Goal: Transaction & Acquisition: Register for event/course

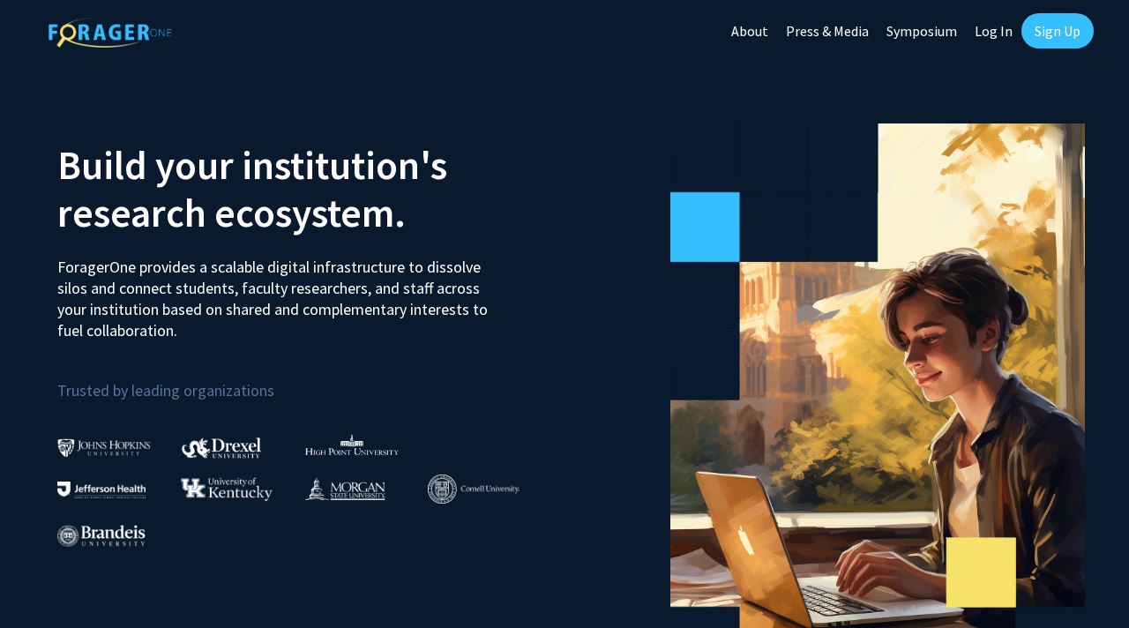
click at [998, 32] on link "Log In" at bounding box center [994, 31] width 56 height 62
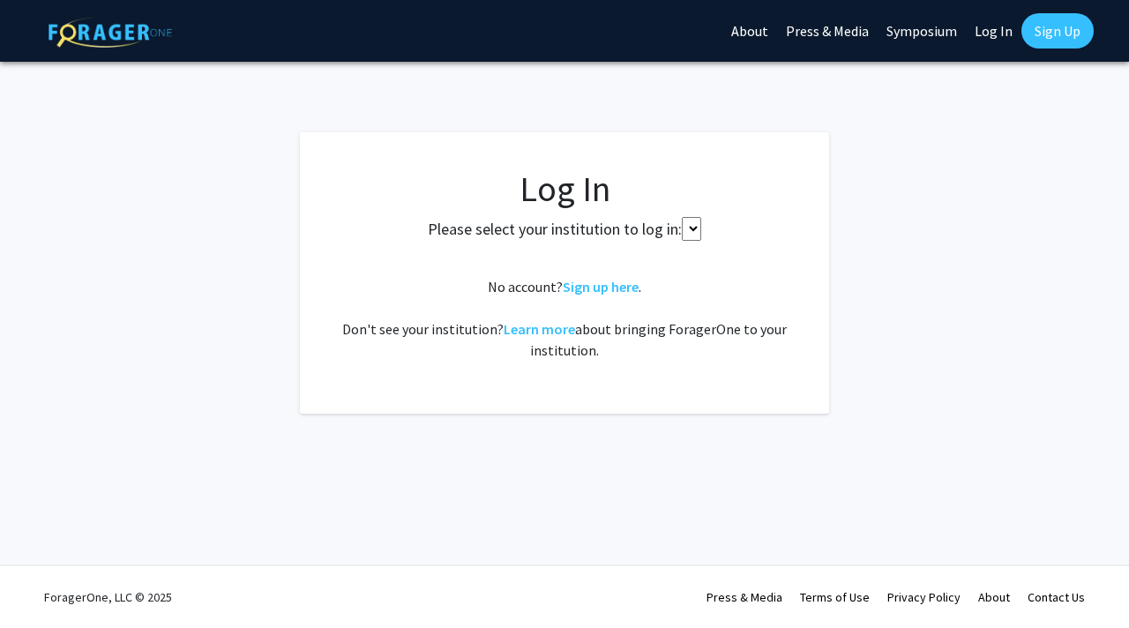
select select
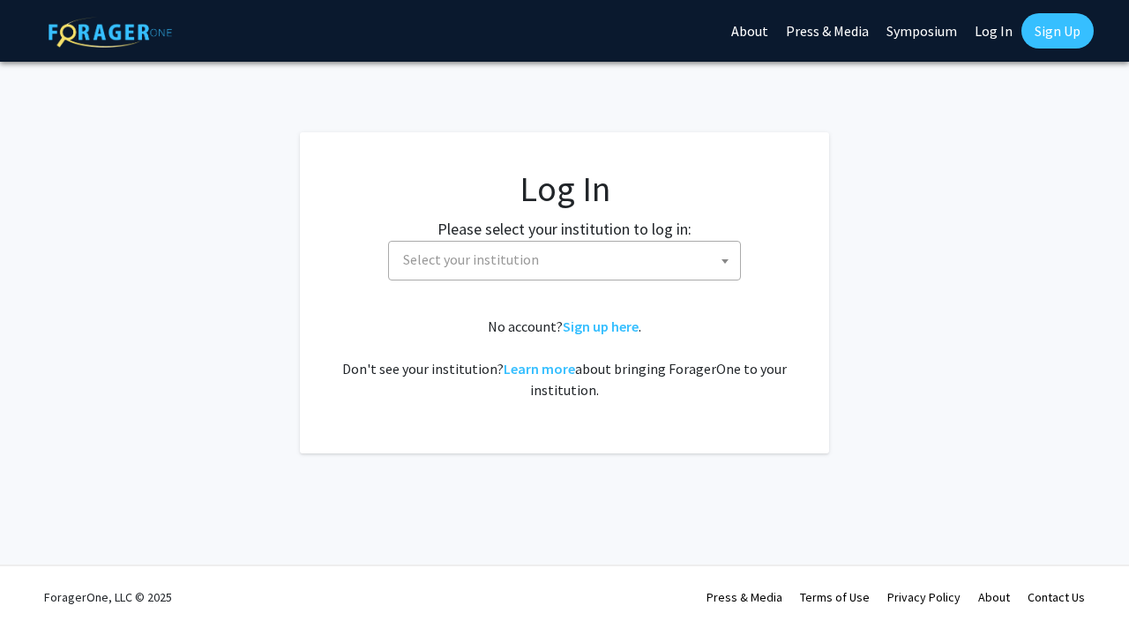
click at [1089, 33] on link "Sign Up" at bounding box center [1057, 30] width 72 height 35
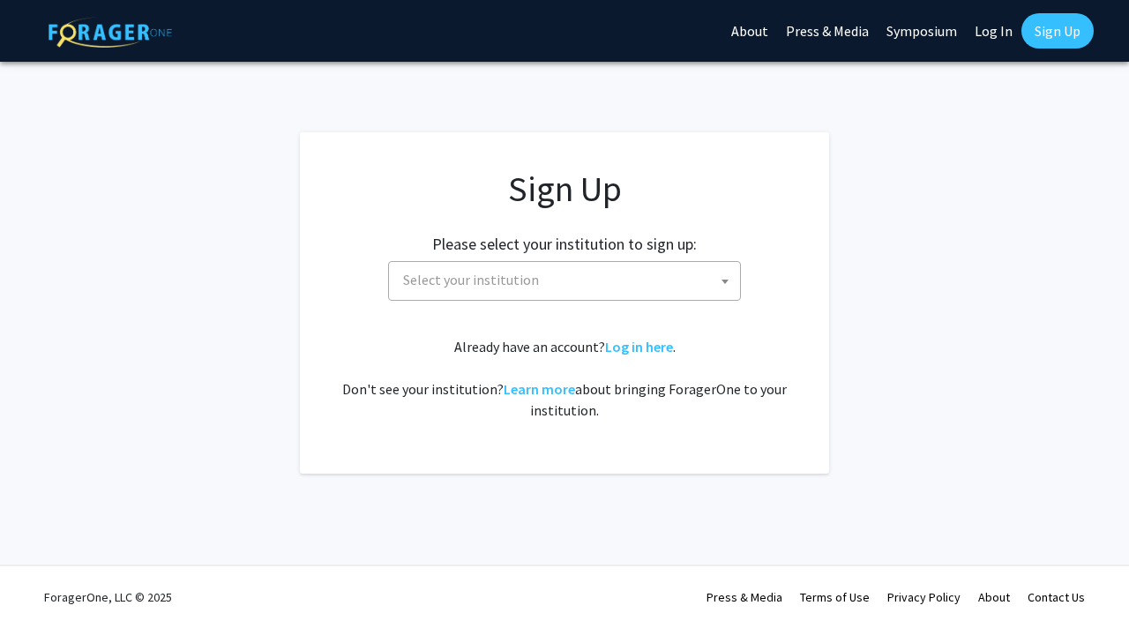
click at [658, 291] on span "Select your institution" at bounding box center [568, 280] width 344 height 36
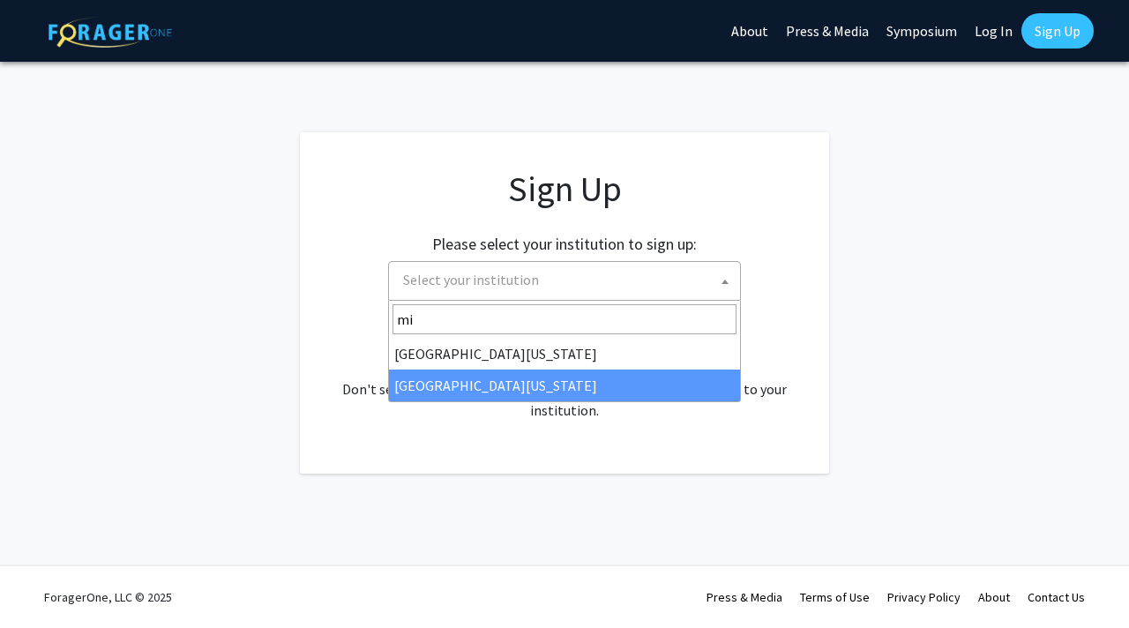
type input "mi"
select select "33"
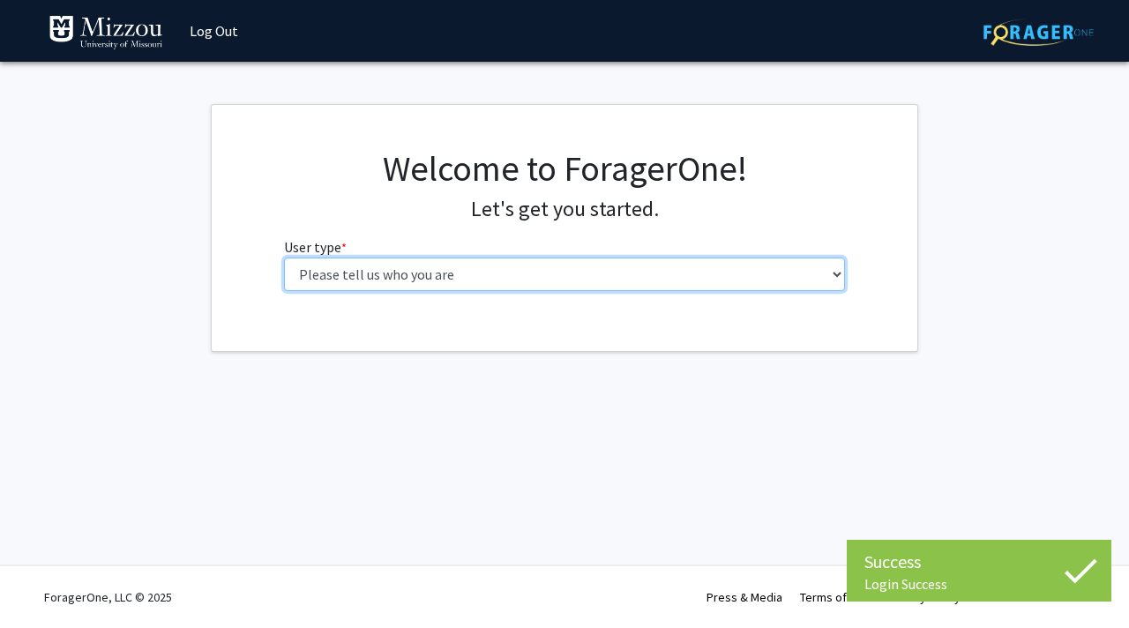
click at [579, 284] on select "Please tell us who you are Undergraduate Student Master's Student Doctoral Cand…" at bounding box center [565, 275] width 562 height 34
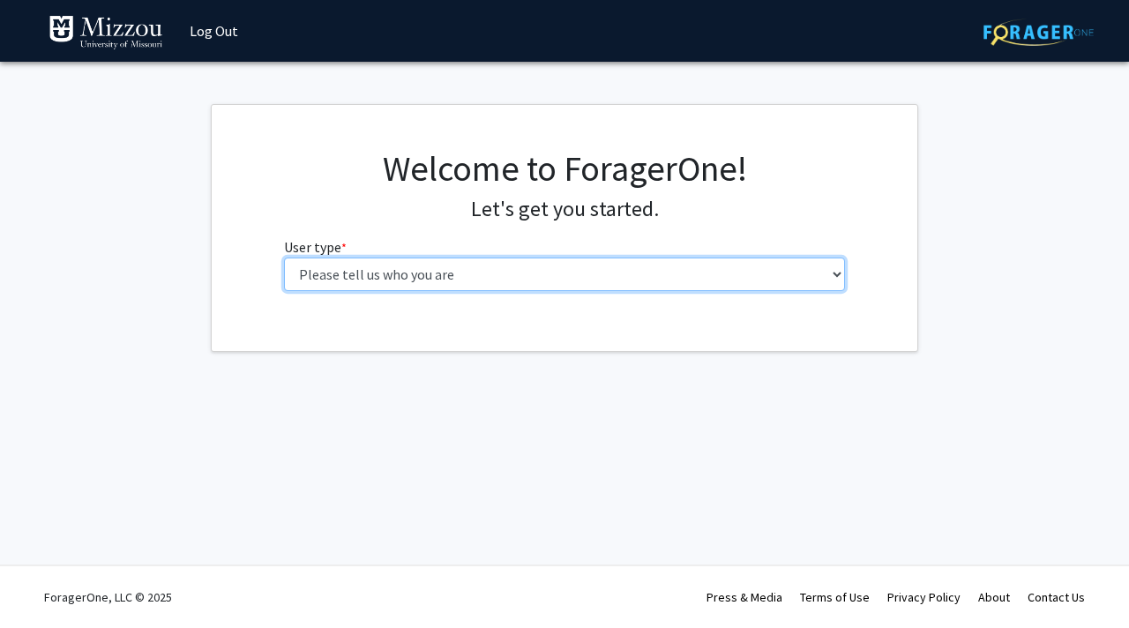
select select "1: undergrad"
click at [284, 258] on select "Please tell us who you are Undergraduate Student Master's Student Doctoral Cand…" at bounding box center [565, 275] width 562 height 34
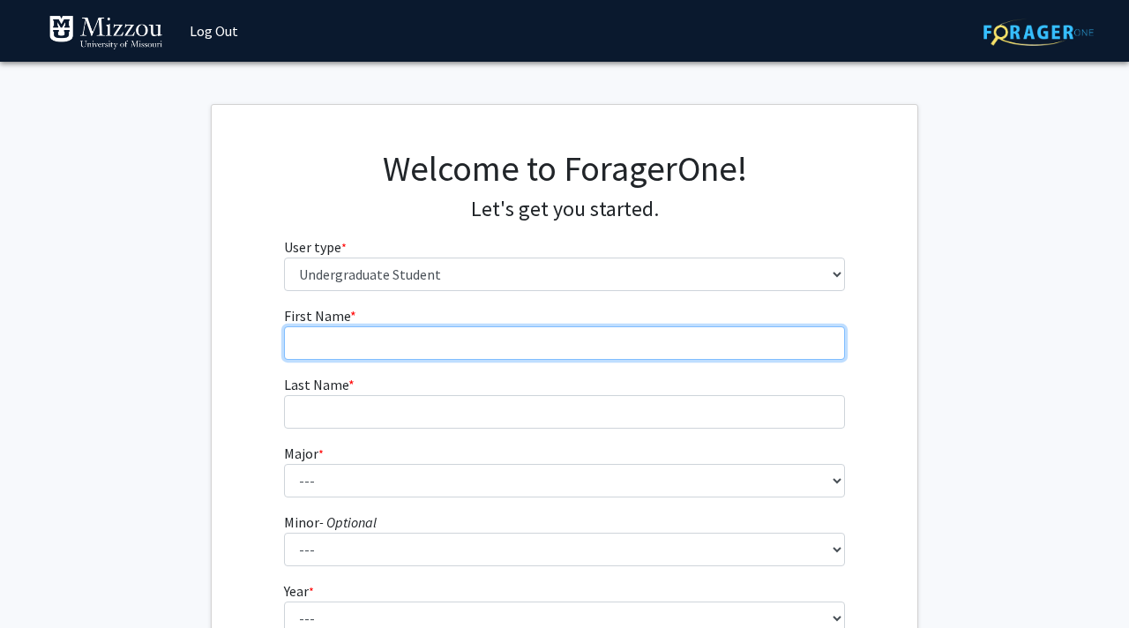
click at [545, 353] on input "First Name * required" at bounding box center [565, 343] width 562 height 34
type input "[PERSON_NAME]"
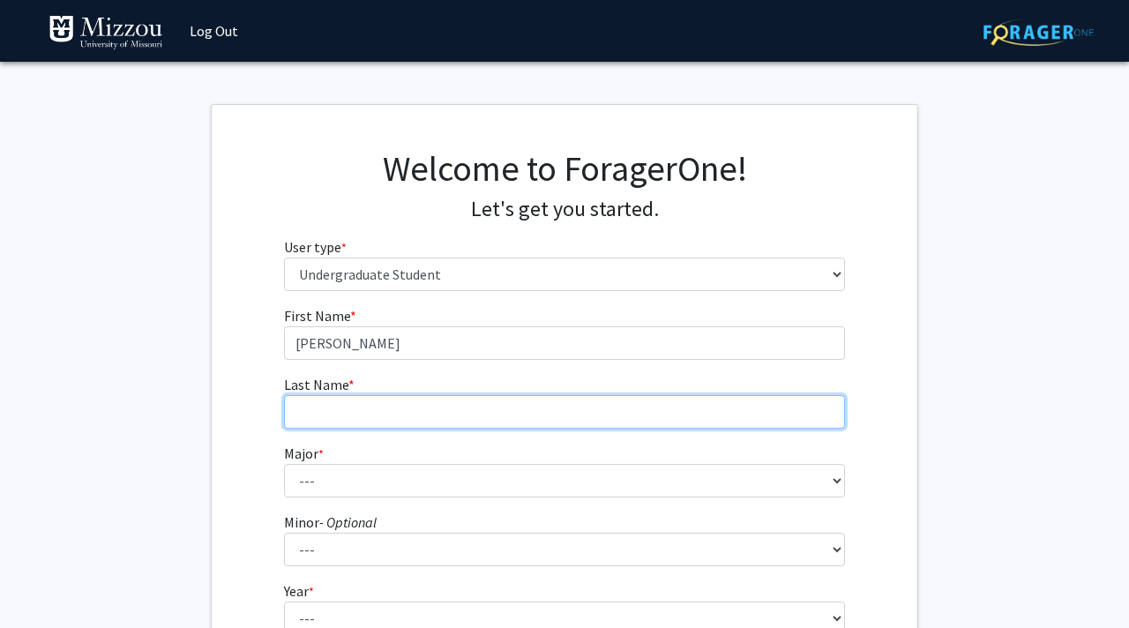
type input "[PERSON_NAME]"
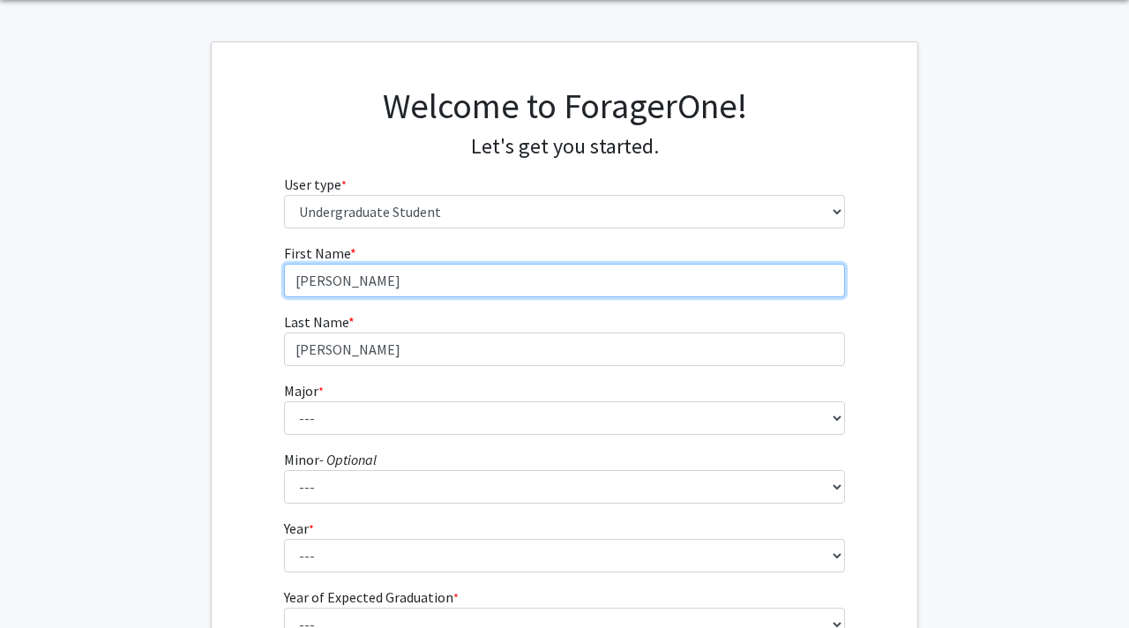
scroll to position [66, 0]
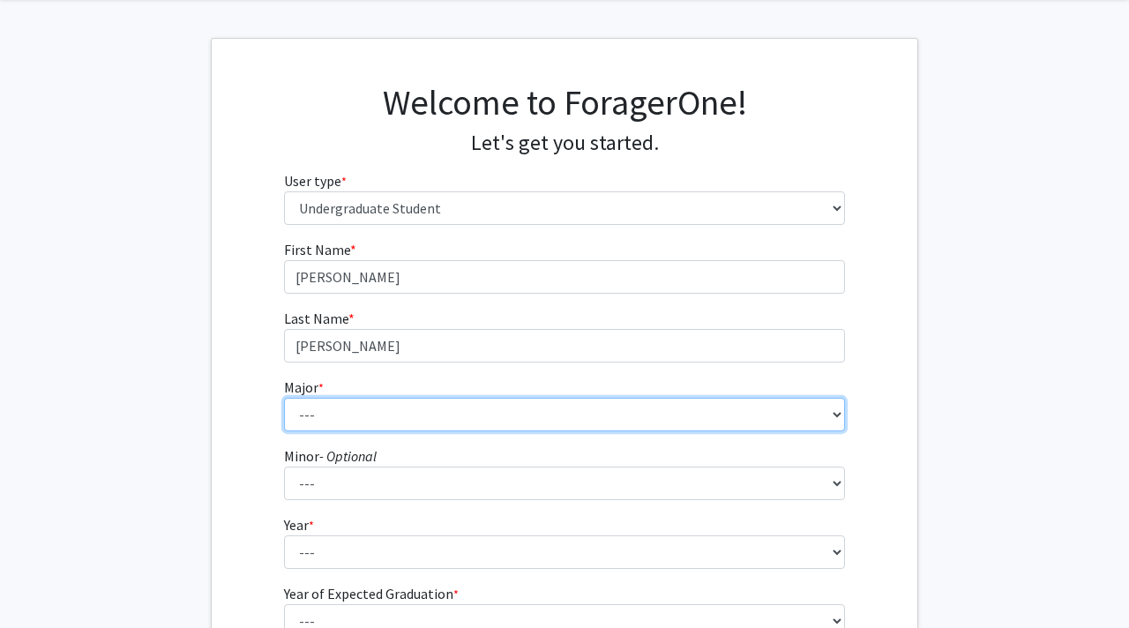
click at [474, 408] on select "--- Agribusiness Management Agricultural Education Agricultural Education: Comm…" at bounding box center [565, 415] width 562 height 34
select select "44: 2540"
click at [284, 398] on select "--- Agribusiness Management Agricultural Education Agricultural Education: Comm…" at bounding box center [565, 415] width 562 height 34
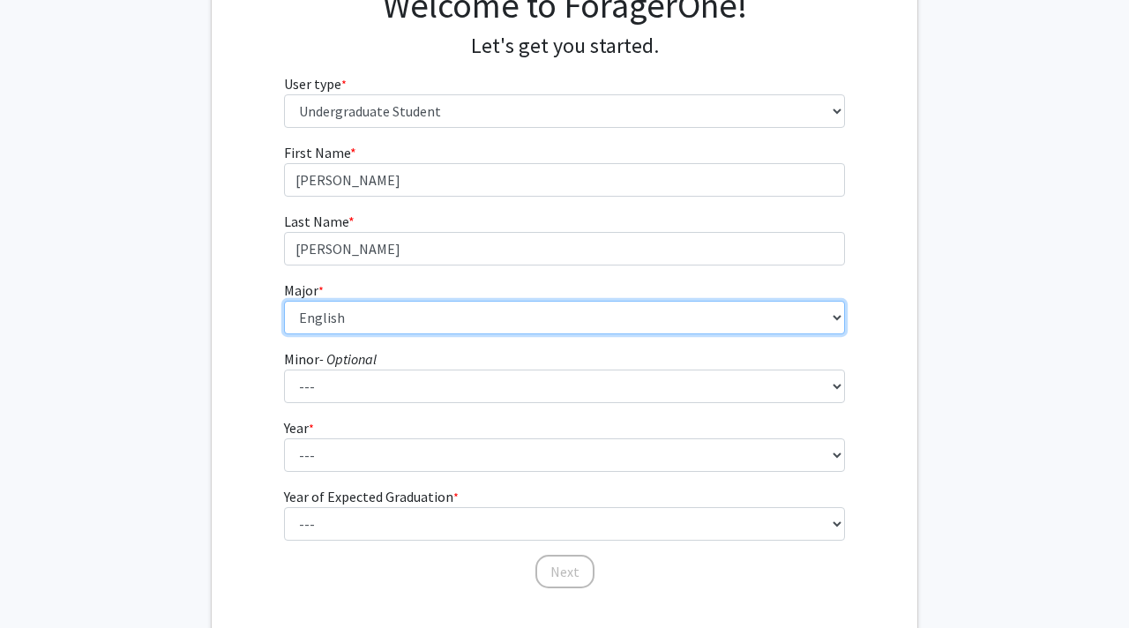
scroll to position [184, 0]
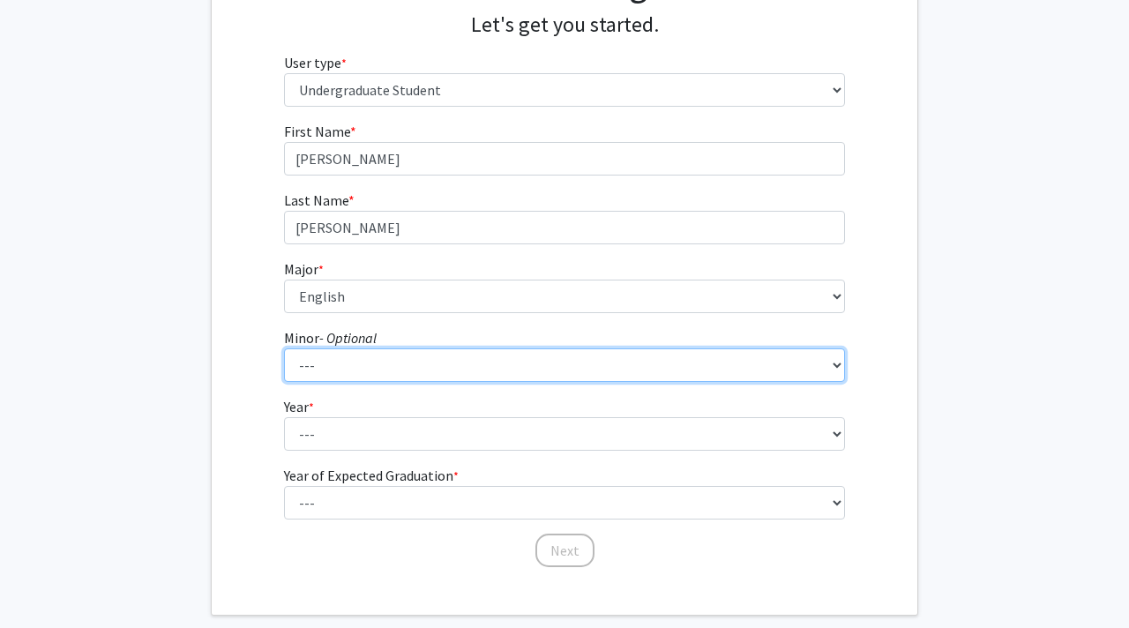
click at [482, 358] on select "--- Accountancy Aerospace Engineering Aerospace Studies Agribusiness Management…" at bounding box center [565, 365] width 562 height 34
select select "83: 2039"
click at [284, 348] on select "--- Accountancy Aerospace Engineering Aerospace Studies Agribusiness Management…" at bounding box center [565, 365] width 562 height 34
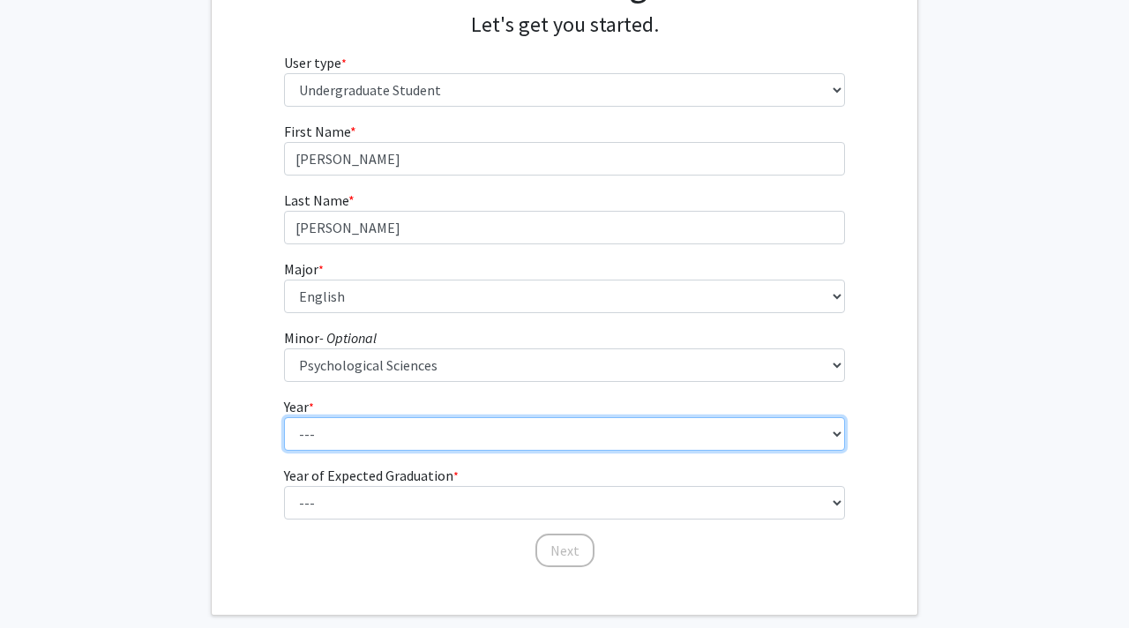
click at [482, 445] on select "--- First-year Sophomore Junior Senior Postbaccalaureate Certificate" at bounding box center [565, 434] width 562 height 34
select select "4: senior"
click at [284, 417] on select "--- First-year Sophomore Junior Senior Postbaccalaureate Certificate" at bounding box center [565, 434] width 562 height 34
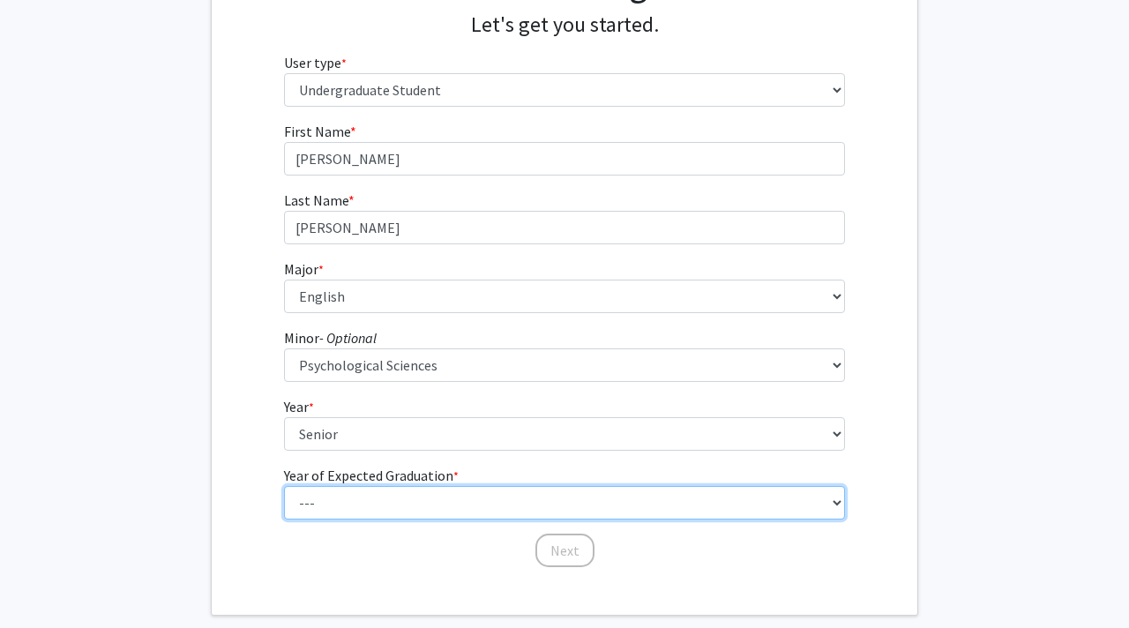
click at [482, 502] on select "--- 2025 2026 2027 2028 2029 2030 2031 2032 2033 2034" at bounding box center [565, 503] width 562 height 34
select select "2: 2026"
click at [284, 486] on select "--- 2025 2026 2027 2028 2029 2030 2031 2032 2033 2034" at bounding box center [565, 503] width 562 height 34
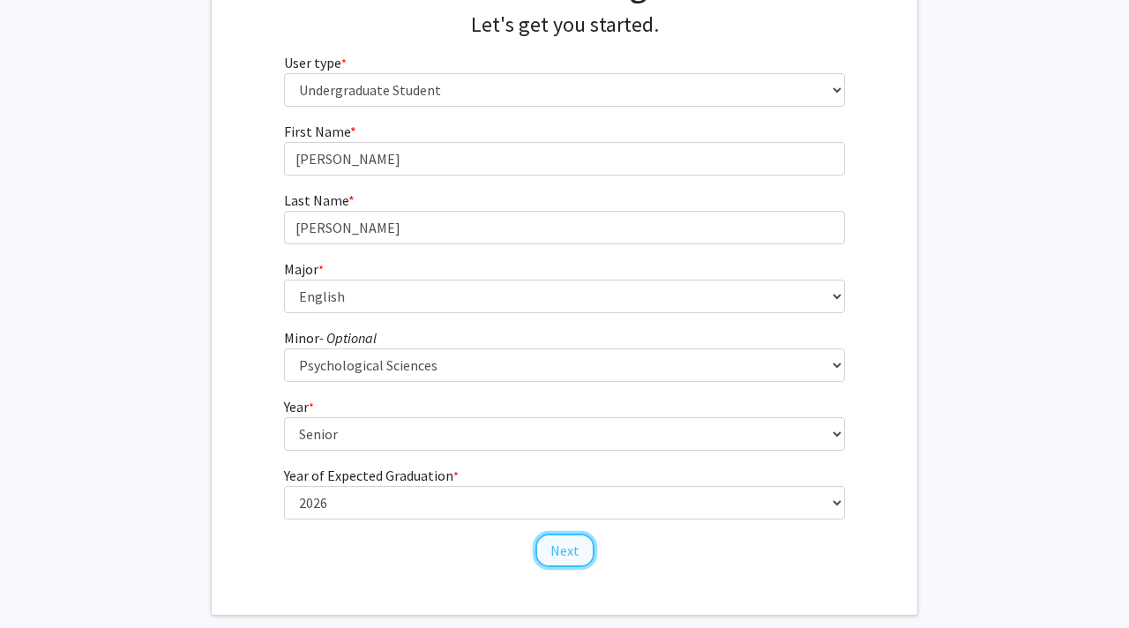
click at [579, 544] on button "Next" at bounding box center [564, 551] width 59 height 34
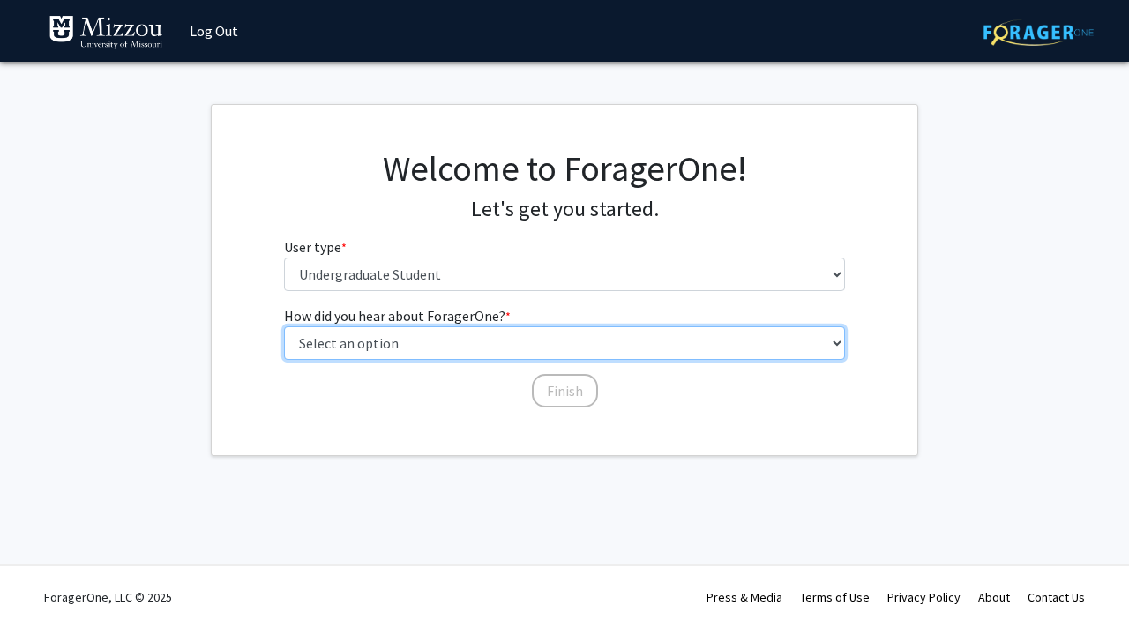
click at [498, 335] on select "Select an option Peer/student recommendation Faculty/staff recommendation Unive…" at bounding box center [565, 343] width 562 height 34
select select "3: university_website"
click at [284, 326] on select "Select an option Peer/student recommendation Faculty/staff recommendation Unive…" at bounding box center [565, 343] width 562 height 34
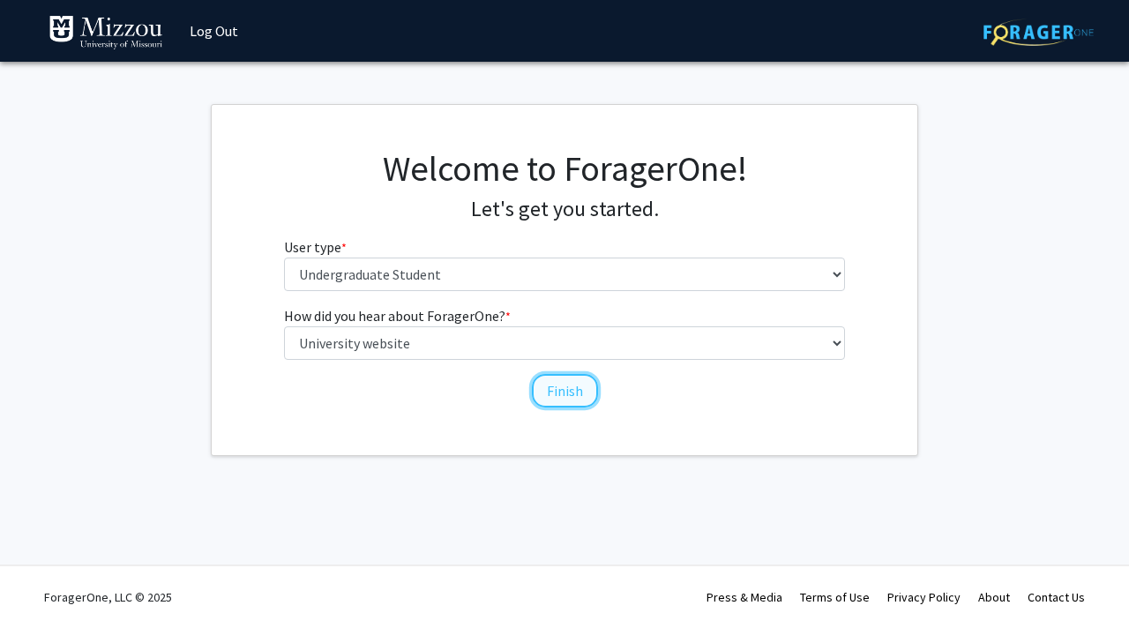
click at [579, 392] on button "Finish" at bounding box center [565, 391] width 66 height 34
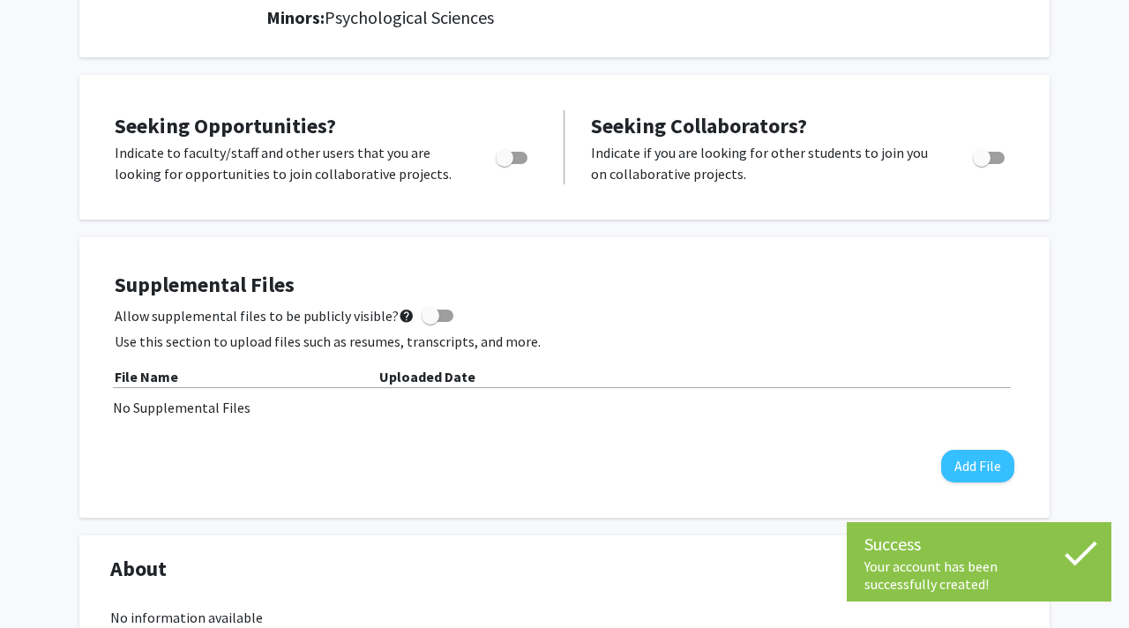
scroll to position [288, 0]
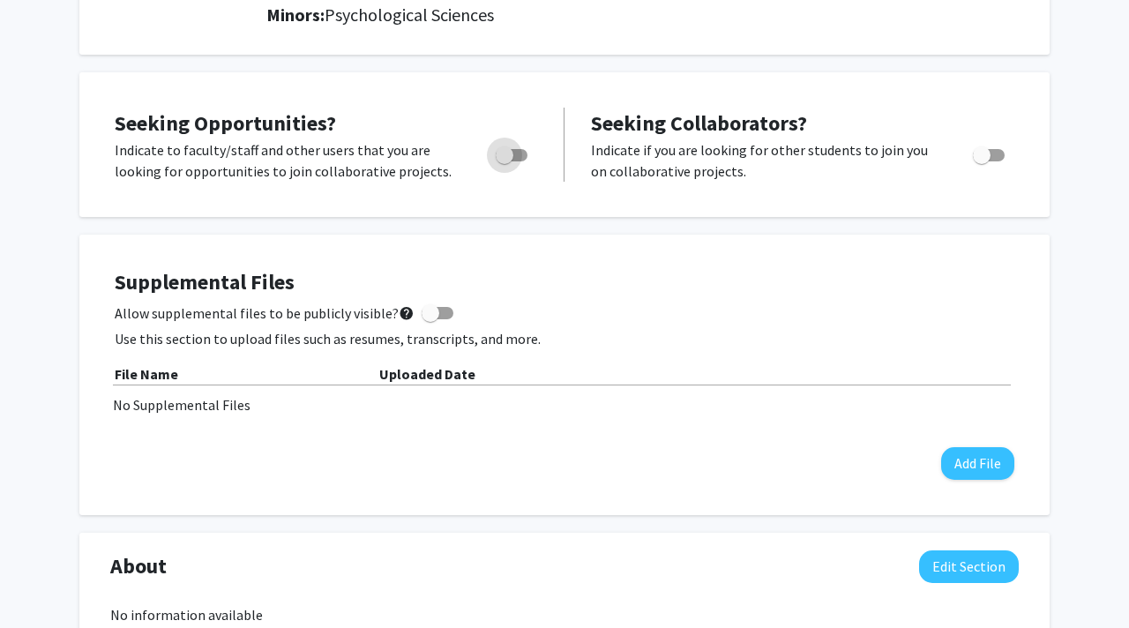
click at [509, 158] on span "Toggle" at bounding box center [505, 155] width 18 height 18
click at [505, 161] on input "Are you actively seeking opportunities?" at bounding box center [504, 161] width 1 height 1
checkbox input "true"
click at [992, 156] on span "Toggle" at bounding box center [989, 155] width 32 height 12
click at [982, 161] on input "Would you like to receive other student requests to work with you?" at bounding box center [981, 161] width 1 height 1
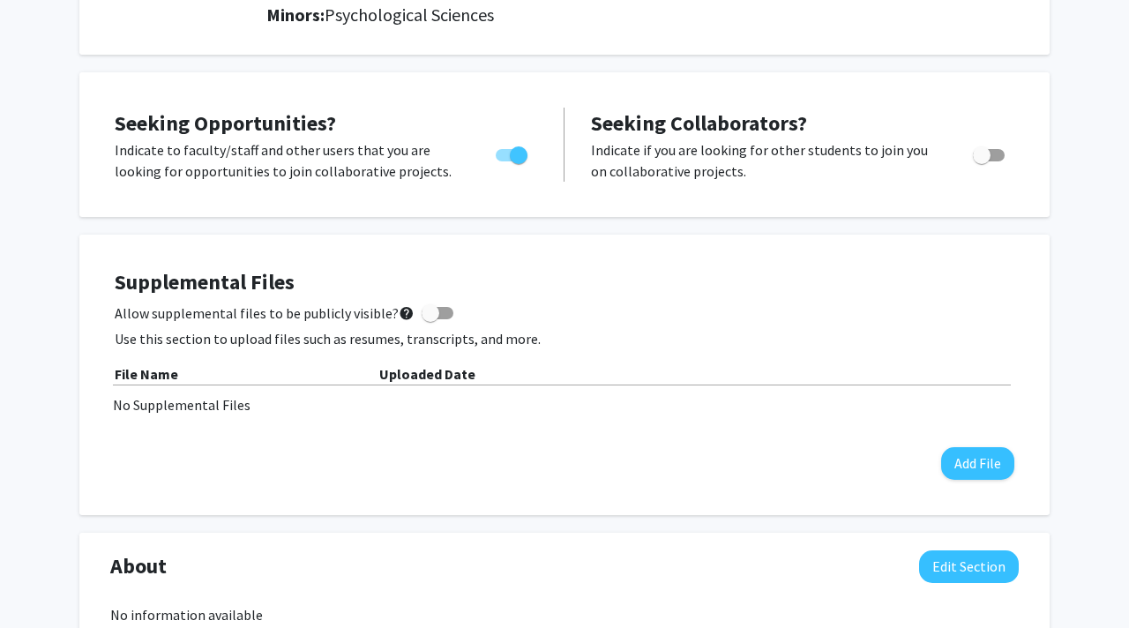
checkbox input "true"
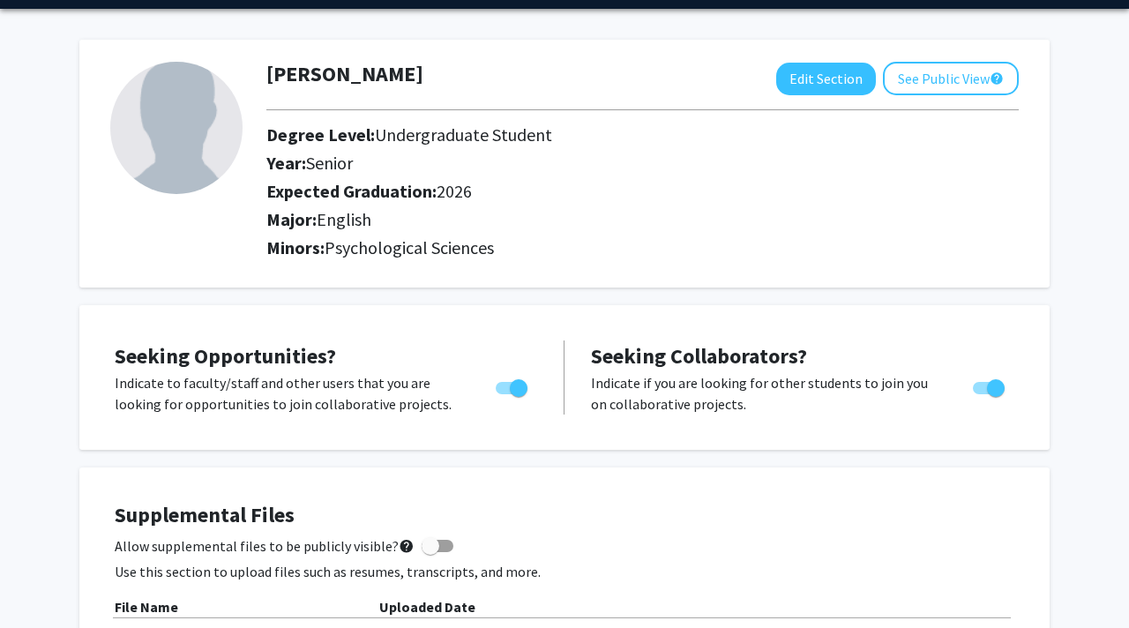
scroll to position [0, 0]
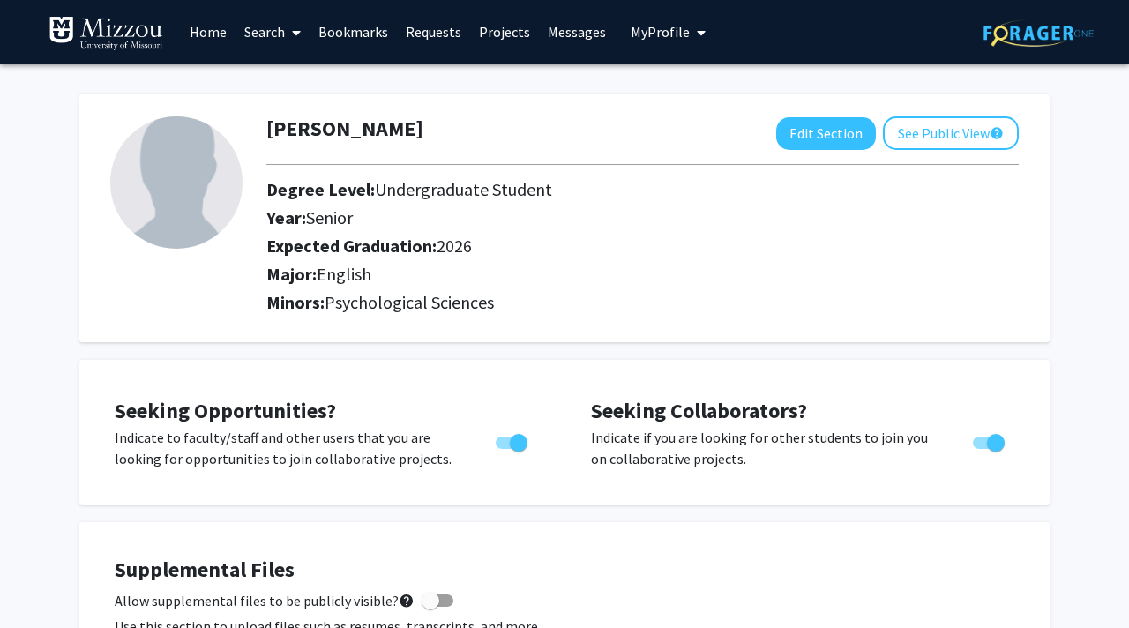
click at [510, 28] on link "Projects" at bounding box center [504, 32] width 69 height 62
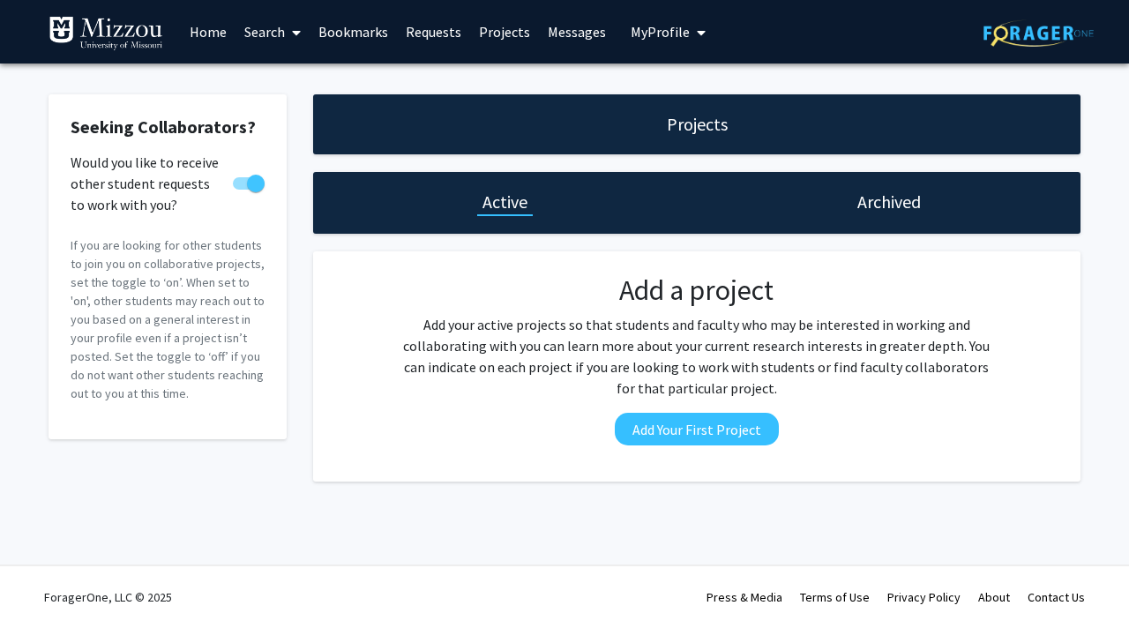
click at [261, 26] on link "Search" at bounding box center [272, 32] width 74 height 62
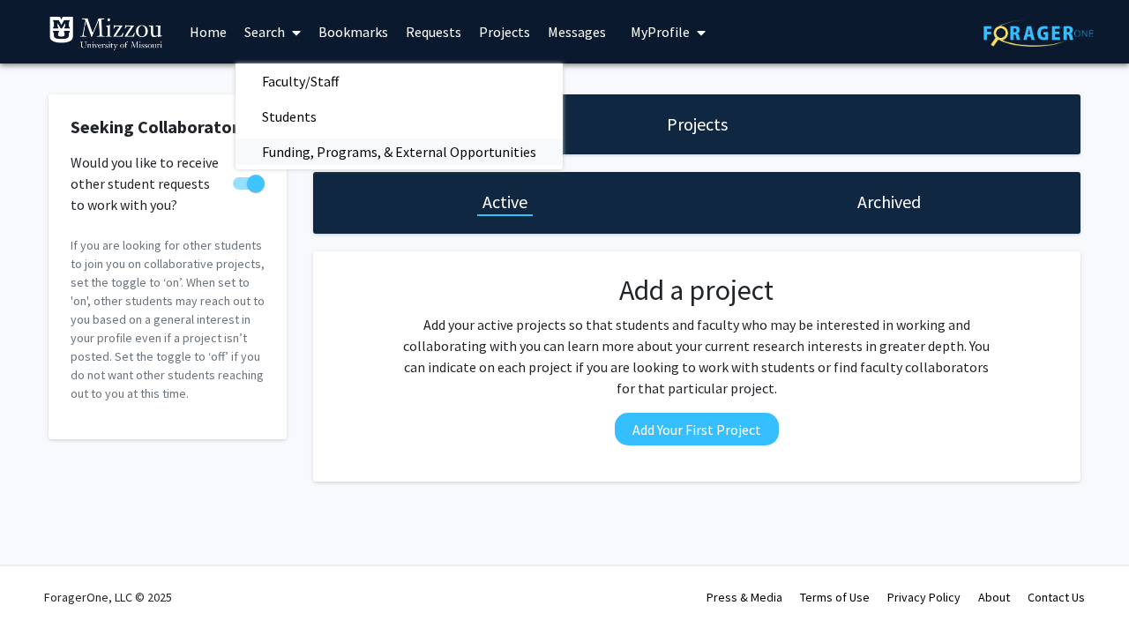
click at [312, 152] on span "Funding, Programs, & External Opportunities" at bounding box center [398, 151] width 327 height 35
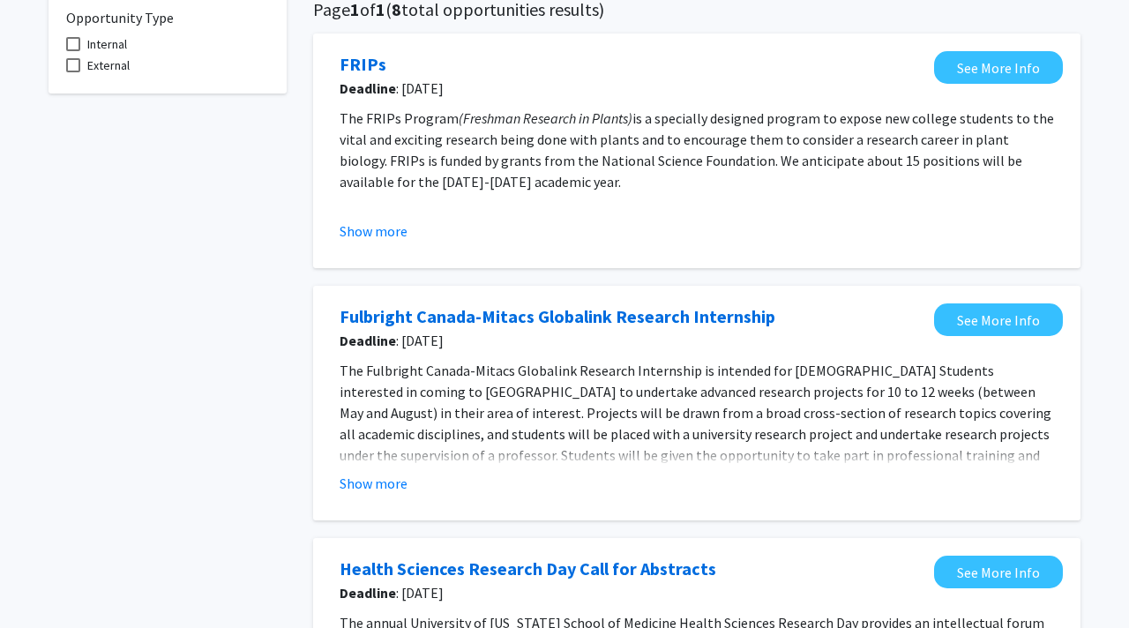
scroll to position [153, 0]
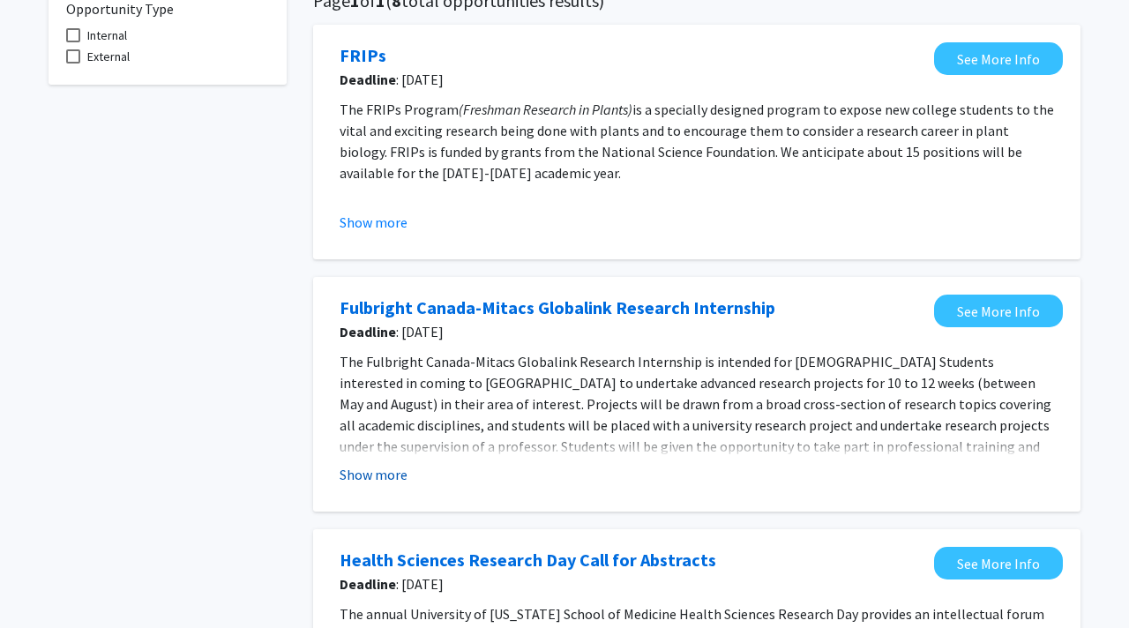
click at [398, 475] on button "Show more" at bounding box center [374, 474] width 68 height 21
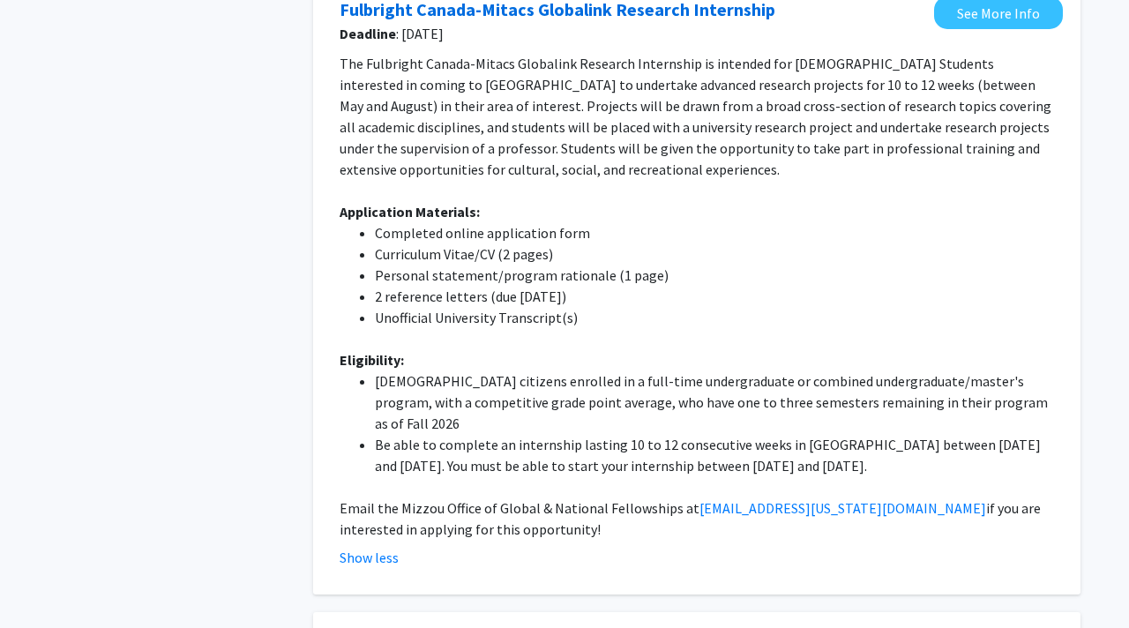
scroll to position [453, 0]
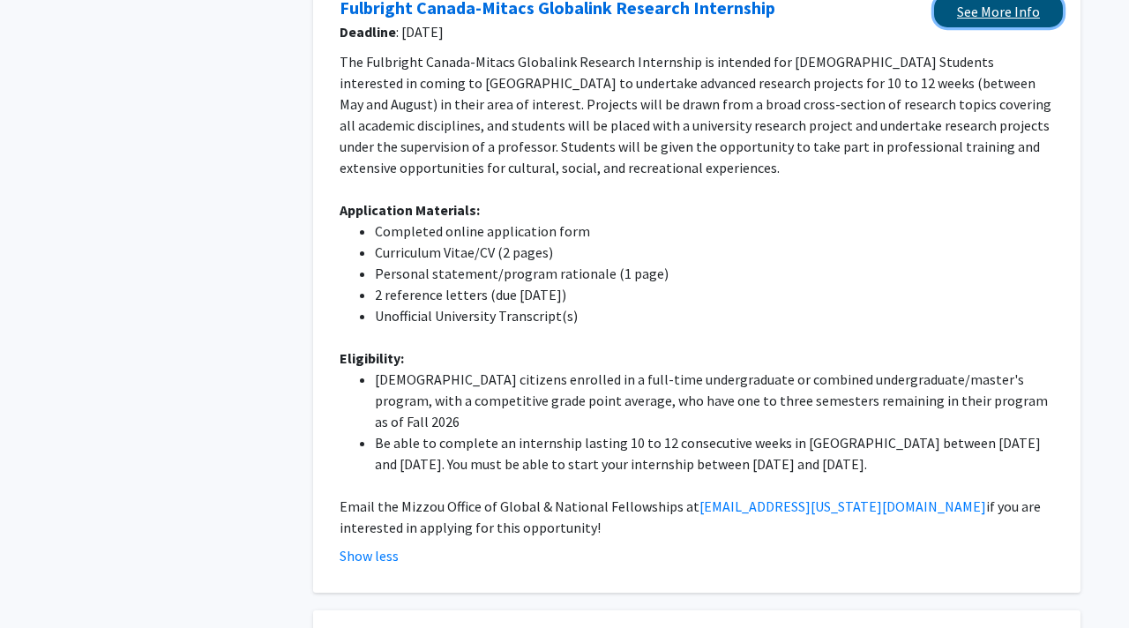
click at [1000, 4] on link "See More Info" at bounding box center [998, 11] width 129 height 33
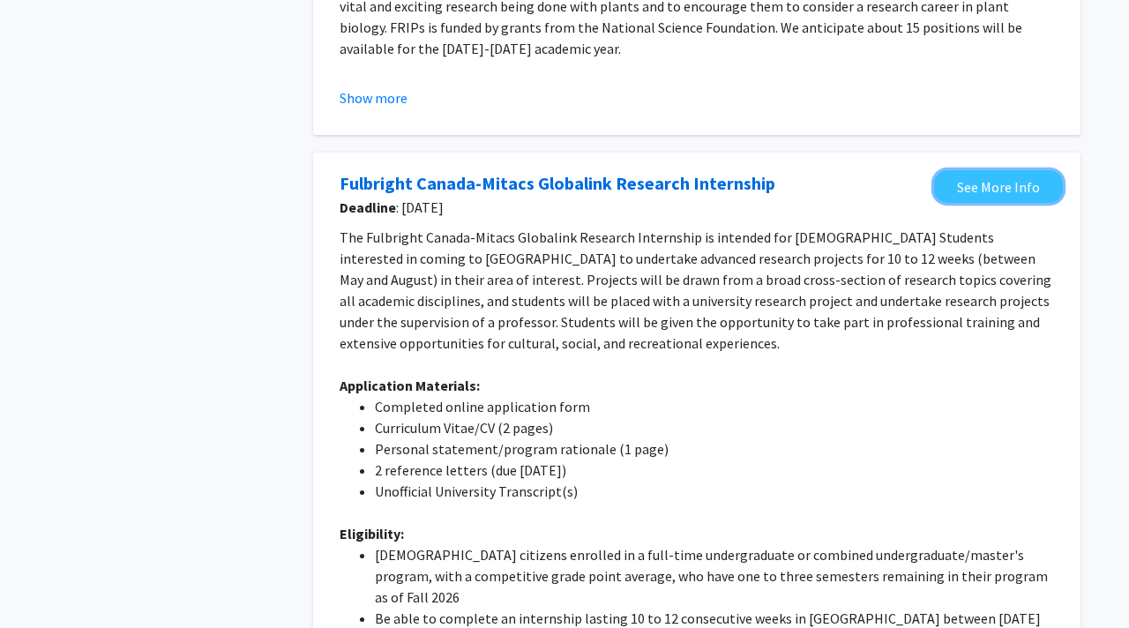
scroll to position [0, 0]
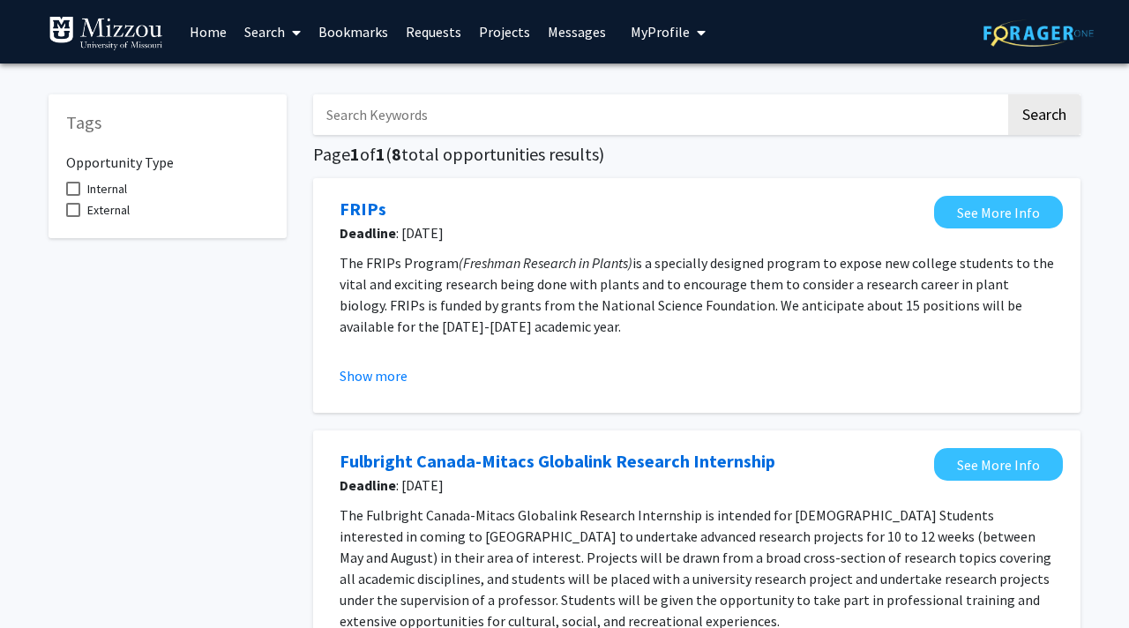
click at [663, 25] on span "My Profile" at bounding box center [660, 32] width 59 height 18
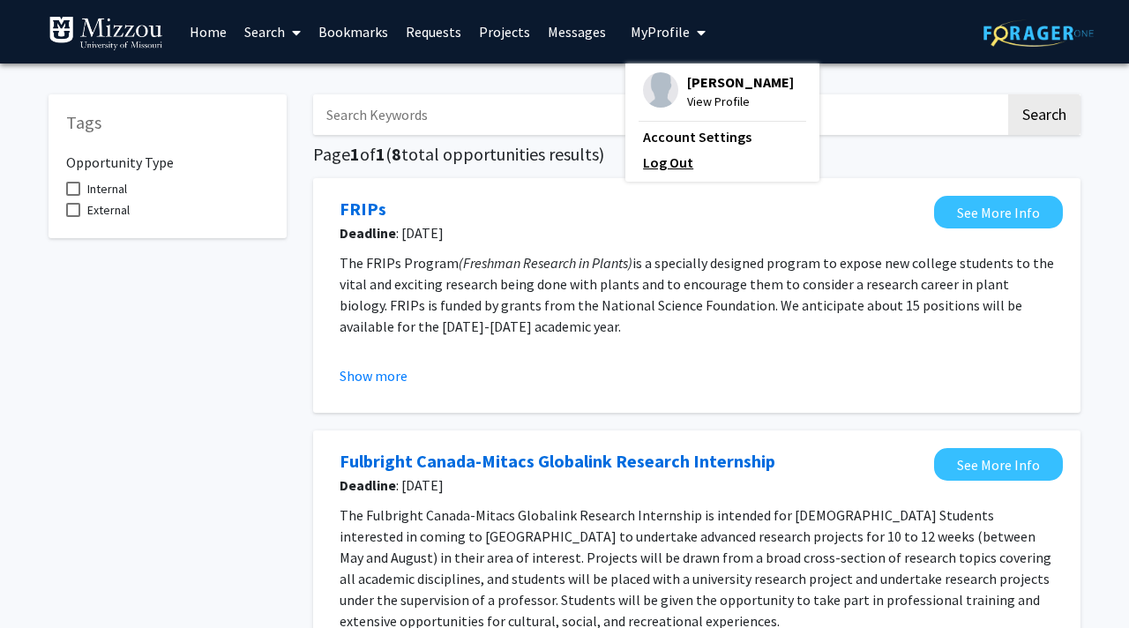
click at [699, 164] on link "Log Out" at bounding box center [722, 162] width 159 height 21
